Goal: Task Accomplishment & Management: Complete application form

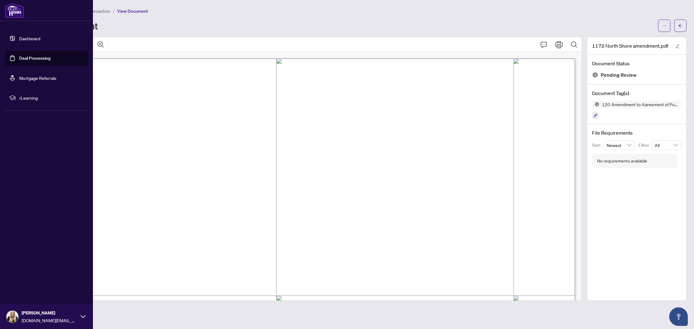
click at [19, 61] on link "Deal Processing" at bounding box center [34, 58] width 31 height 6
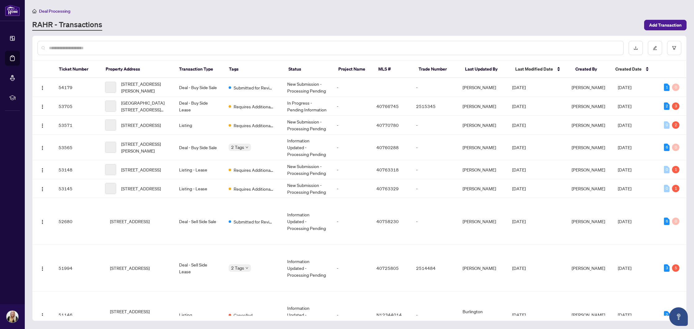
click at [106, 49] on input "text" at bounding box center [333, 48] width 569 height 7
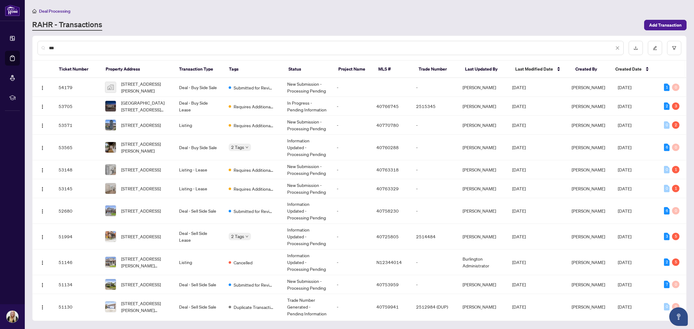
type input "***"
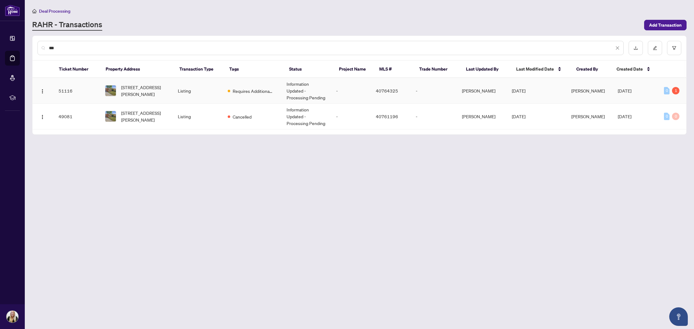
click at [313, 95] on td "Information Updated - Processing Pending" at bounding box center [306, 91] width 50 height 26
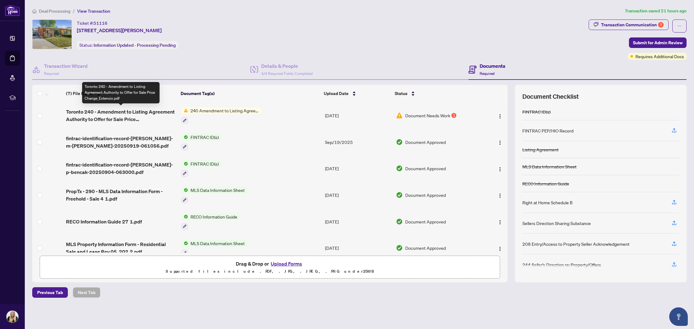
click at [156, 111] on span "Toronto 240 - Amendment to Listing Agreement Authority to Offer for Sale Price …" at bounding box center [121, 115] width 110 height 15
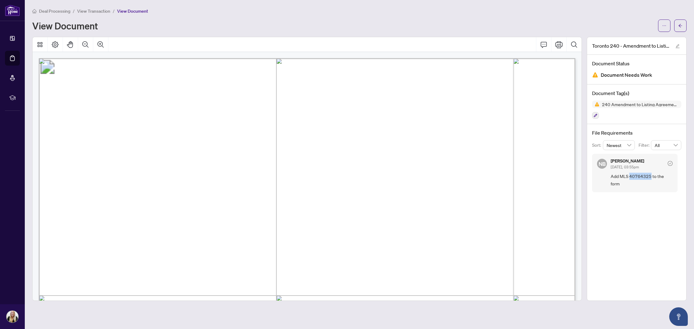
drag, startPoint x: 629, startPoint y: 176, endPoint x: 650, endPoint y: 175, distance: 21.4
click at [650, 175] on span "Add MLS 40764325 to the form" at bounding box center [641, 180] width 62 height 15
copy span "40764325"
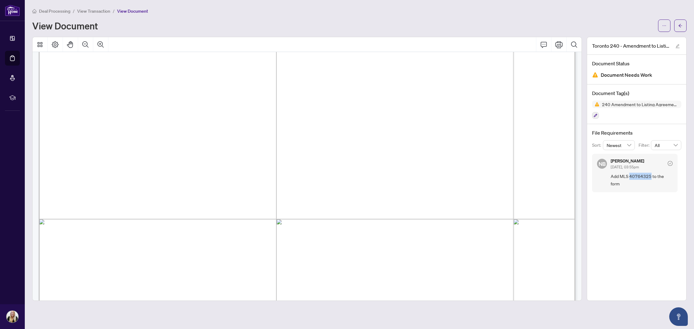
scroll to position [78, 0]
click at [668, 28] on button "button" at bounding box center [664, 26] width 12 height 12
click at [631, 40] on span "Download" at bounding box center [641, 39] width 47 height 7
click at [678, 28] on span "button" at bounding box center [680, 26] width 4 height 10
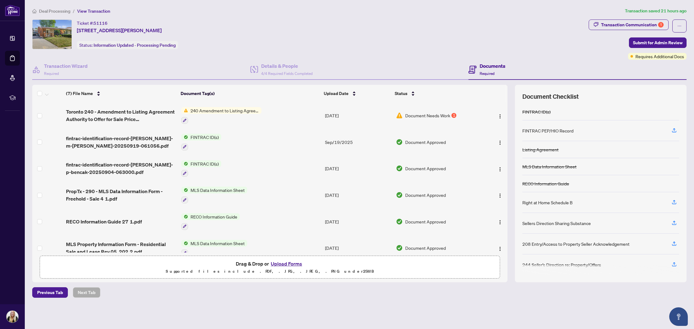
click at [290, 264] on button "Upload Forms" at bounding box center [286, 264] width 35 height 8
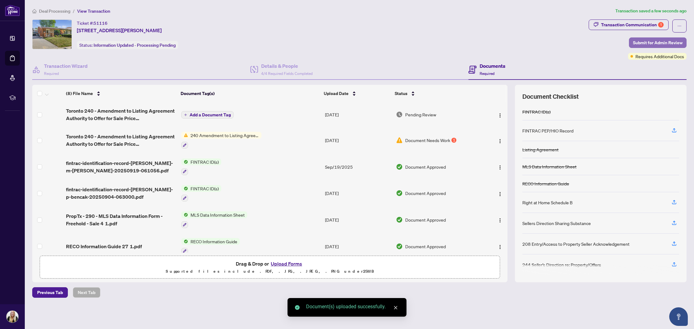
click at [644, 41] on span "Submit for Admin Review" at bounding box center [658, 43] width 50 height 10
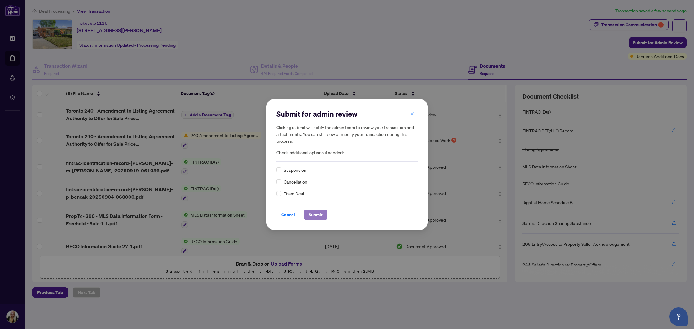
click at [317, 215] on span "Submit" at bounding box center [315, 215] width 14 height 10
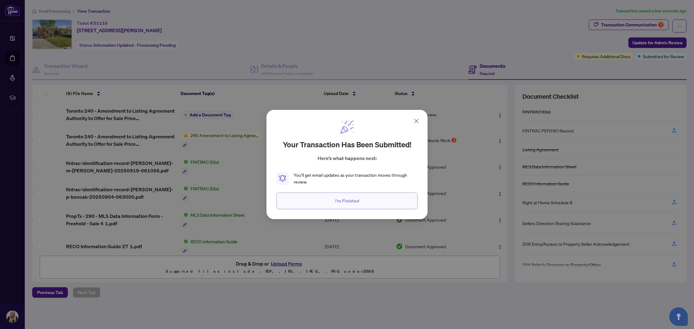
click at [344, 193] on button "I'm Finished" at bounding box center [346, 201] width 141 height 17
